Goal: Task Accomplishment & Management: Manage account settings

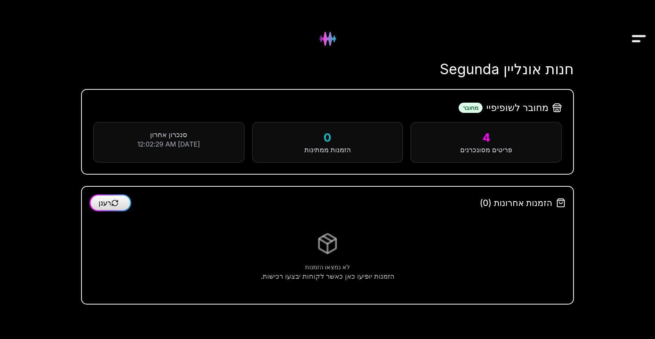
click at [477, 142] on div "4" at bounding box center [486, 137] width 135 height 15
click at [490, 138] on div "4" at bounding box center [486, 137] width 135 height 15
click at [636, 40] on img "Drawer" at bounding box center [639, 38] width 17 height 29
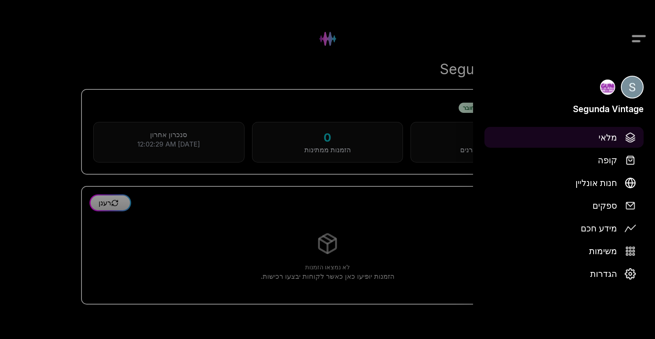
click at [615, 132] on span "מלאי" at bounding box center [608, 137] width 19 height 13
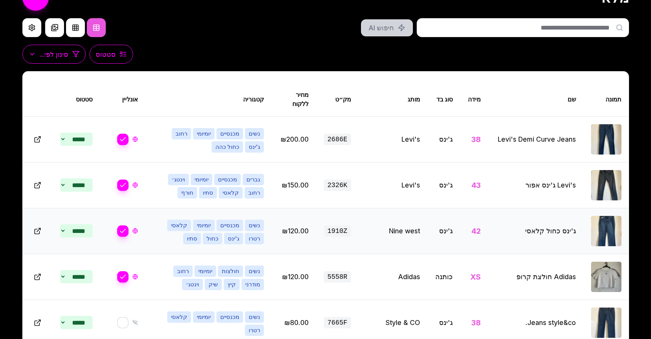
scroll to position [120, 0]
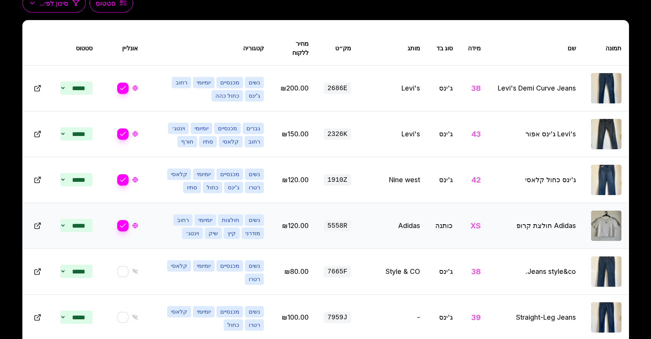
click at [602, 223] on img at bounding box center [606, 226] width 30 height 30
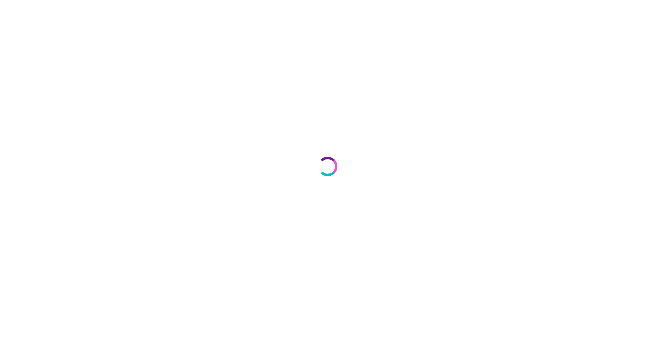
select select "***"
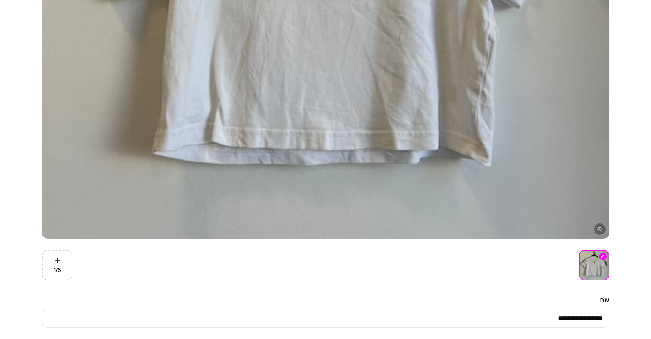
scroll to position [2, 0]
